Goal: Find specific page/section: Find specific page/section

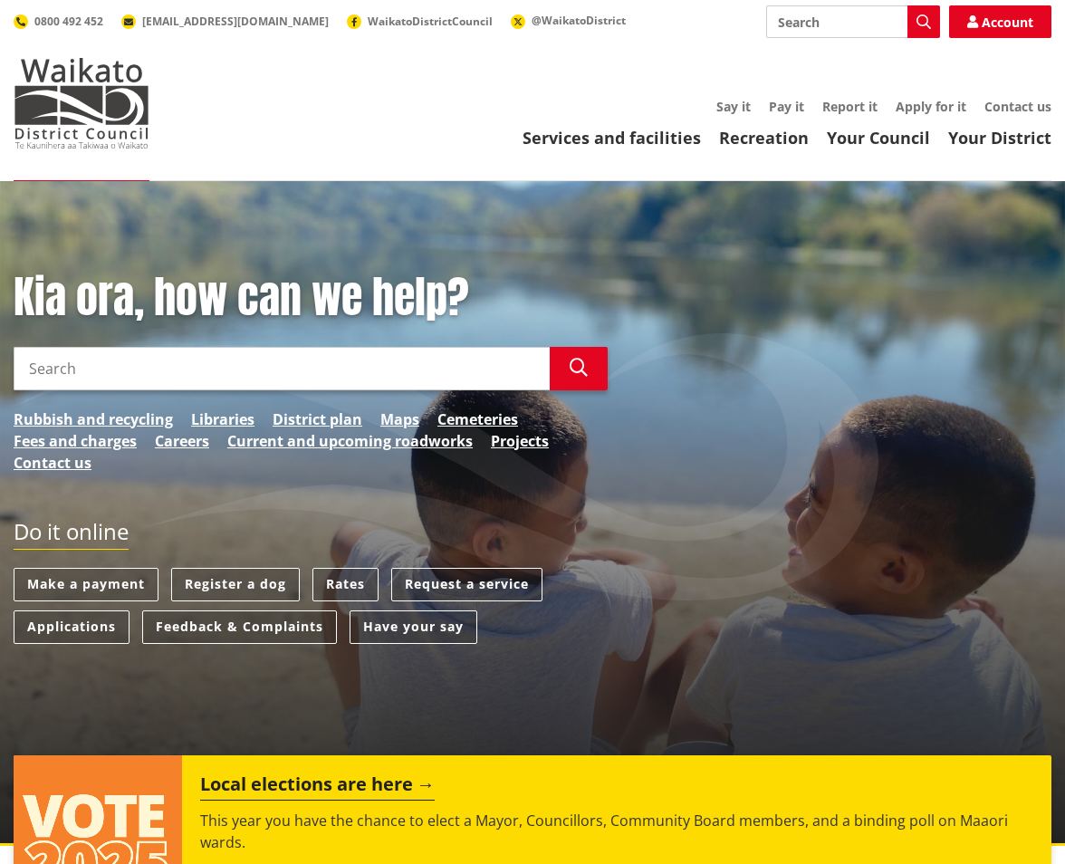
click at [837, 24] on input "Search" at bounding box center [853, 21] width 174 height 33
type input "opening hours"
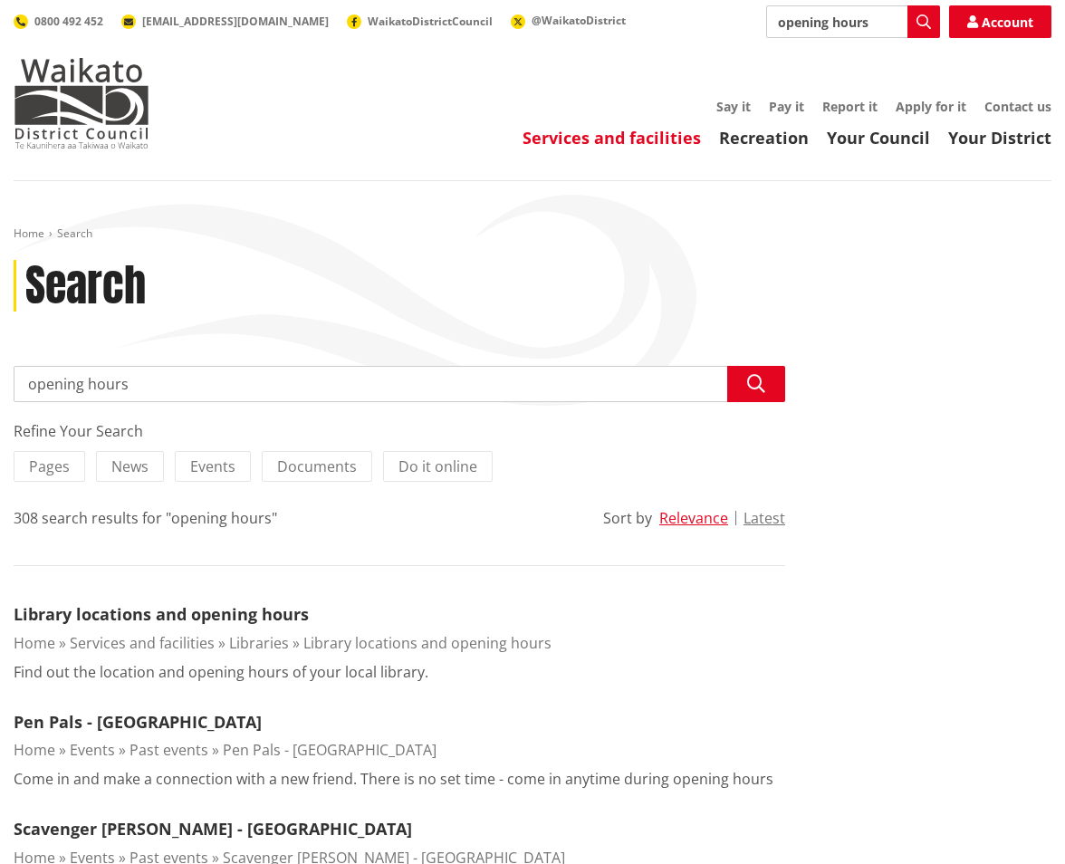
click at [646, 142] on link "Services and facilities" at bounding box center [612, 138] width 178 height 22
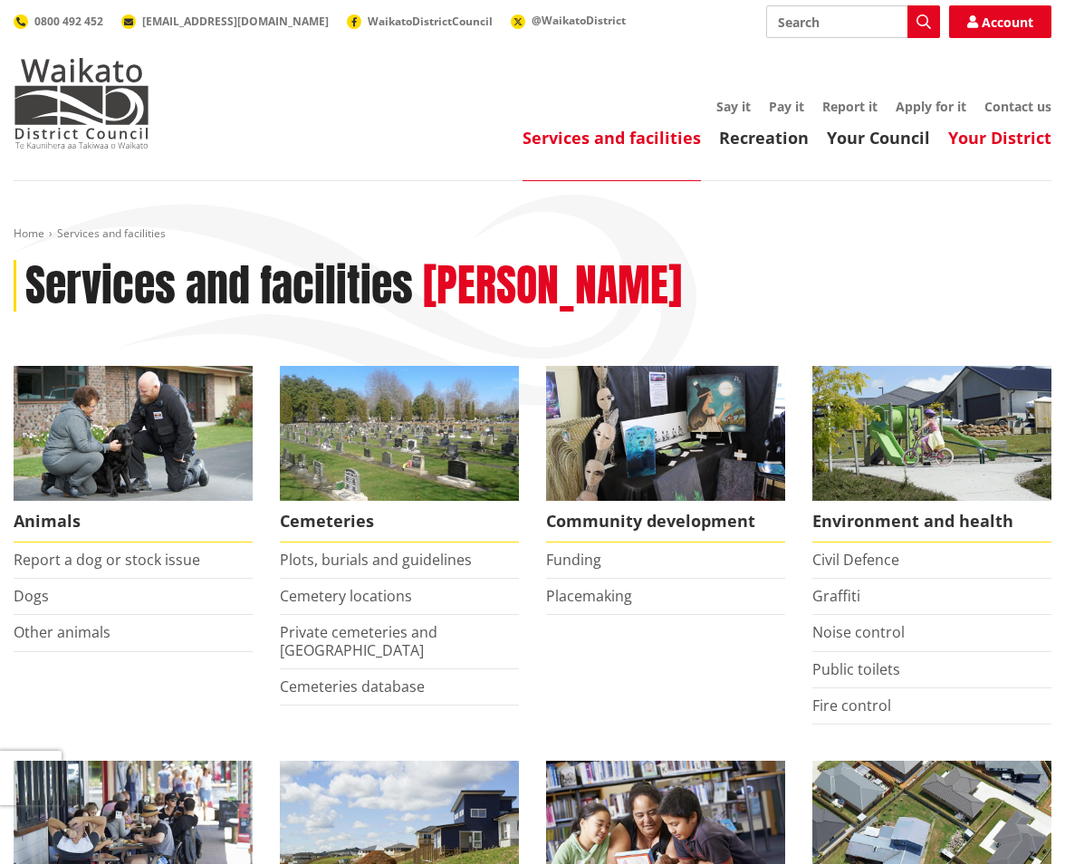
click at [997, 144] on link "Your District" at bounding box center [1000, 138] width 103 height 22
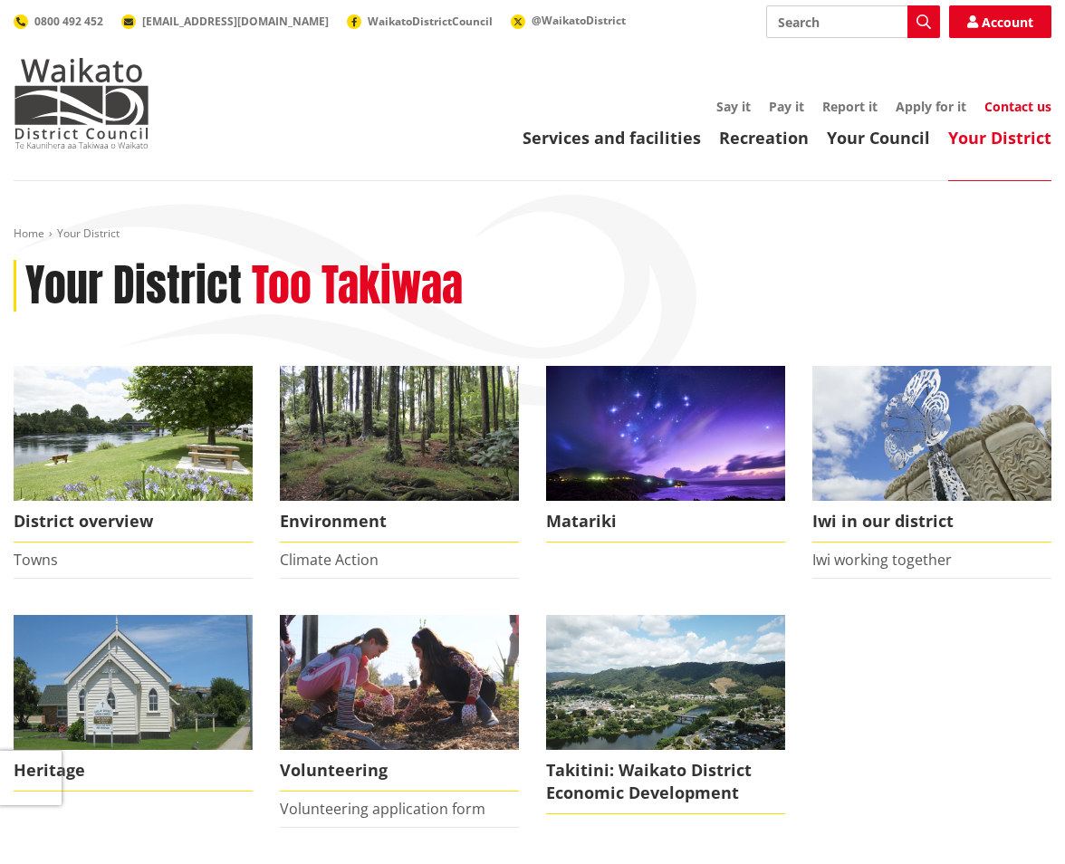
click at [1010, 106] on link "Contact us" at bounding box center [1018, 106] width 67 height 17
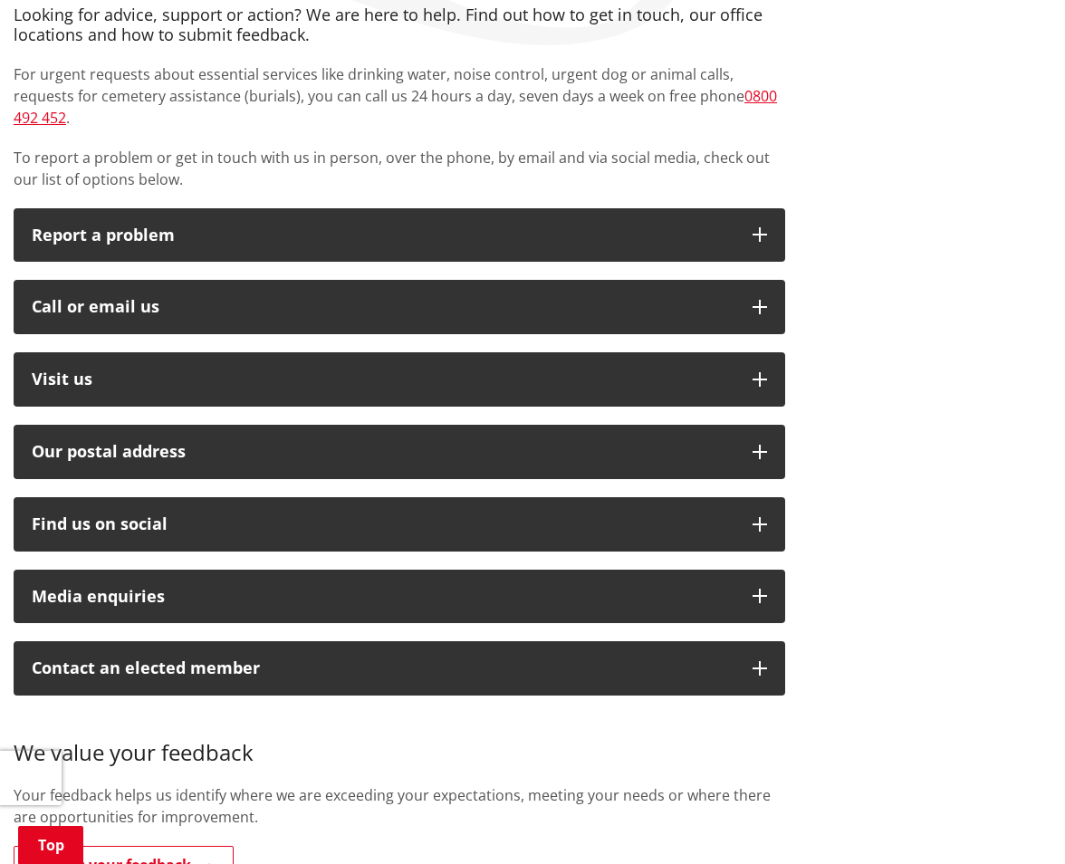
scroll to position [362, 0]
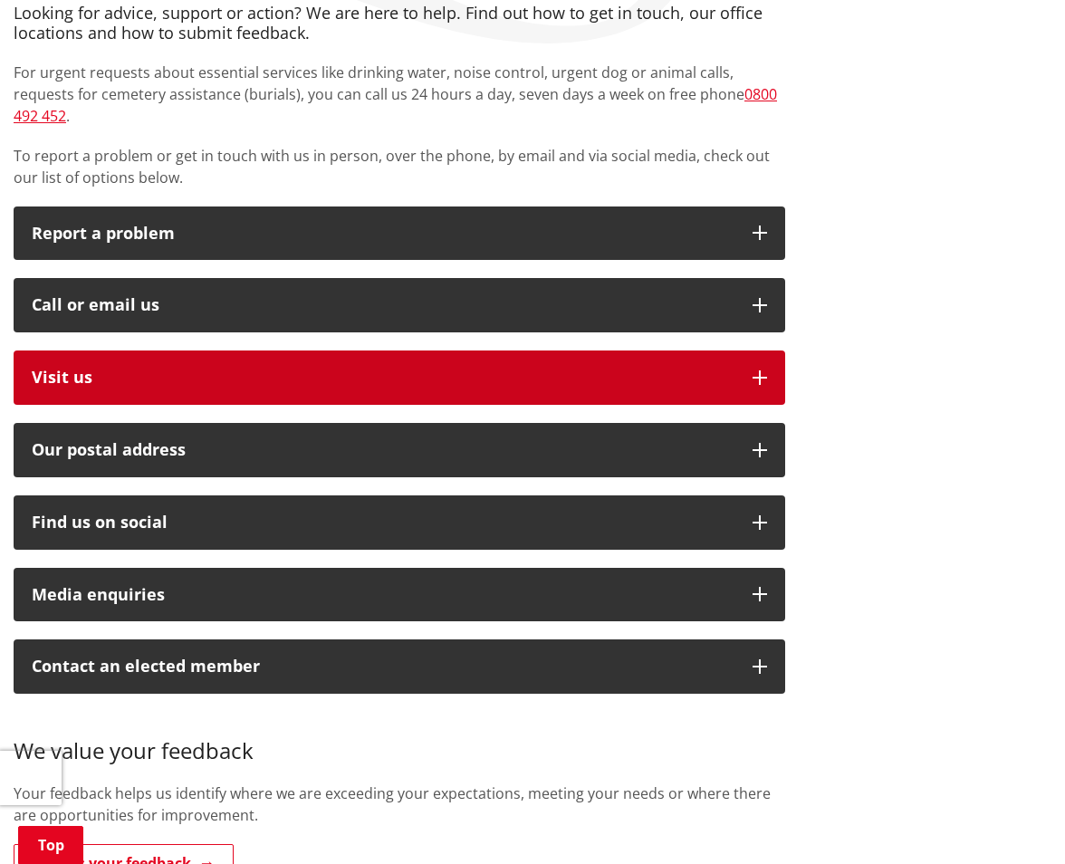
click at [764, 371] on icon "button" at bounding box center [760, 378] width 14 height 14
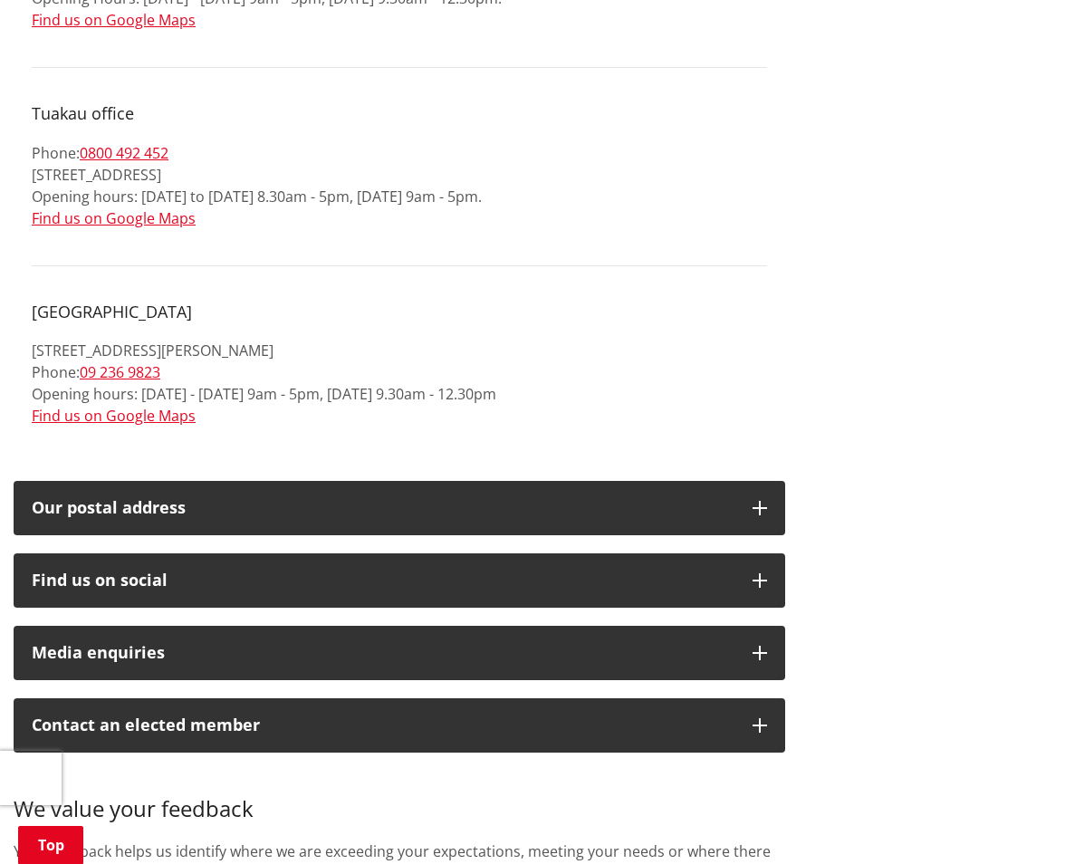
scroll to position [1902, 0]
